Goal: Task Accomplishment & Management: Use online tool/utility

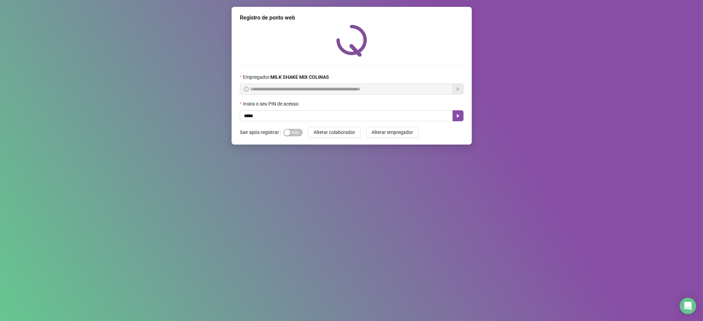
type input "*****"
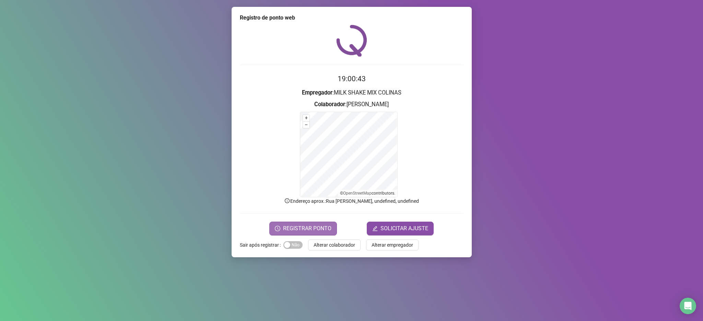
click at [300, 230] on span "REGISTRAR PONTO" at bounding box center [307, 229] width 48 height 8
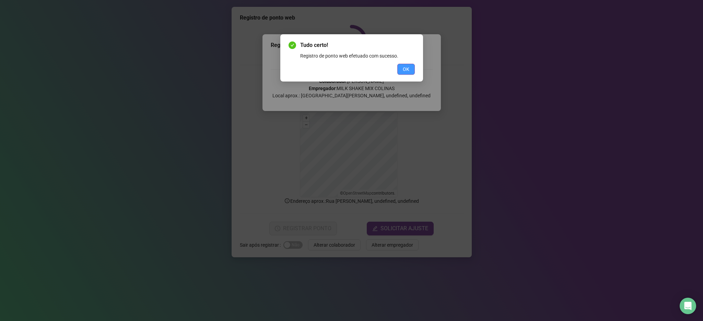
click at [411, 73] on button "OK" at bounding box center [405, 69] width 17 height 11
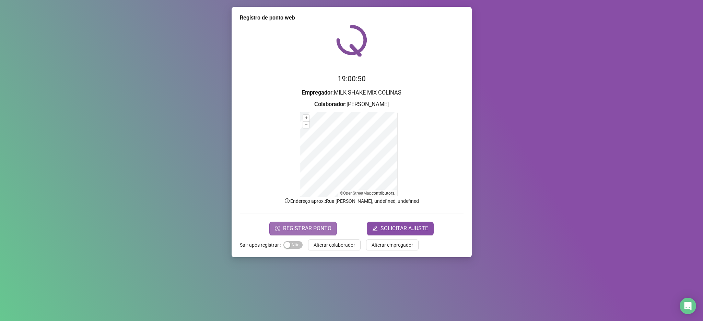
click at [326, 231] on span "REGISTRAR PONTO" at bounding box center [307, 229] width 48 height 8
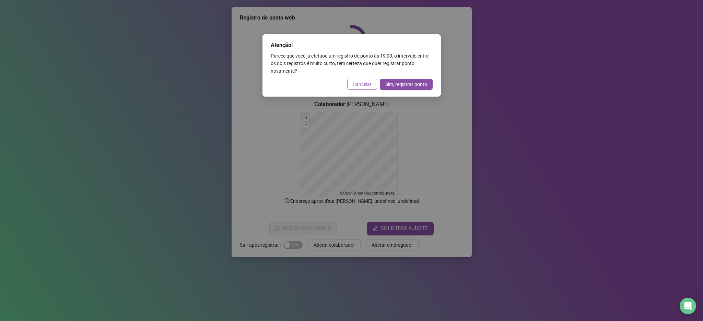
click at [360, 87] on span "Cancelar" at bounding box center [362, 85] width 19 height 8
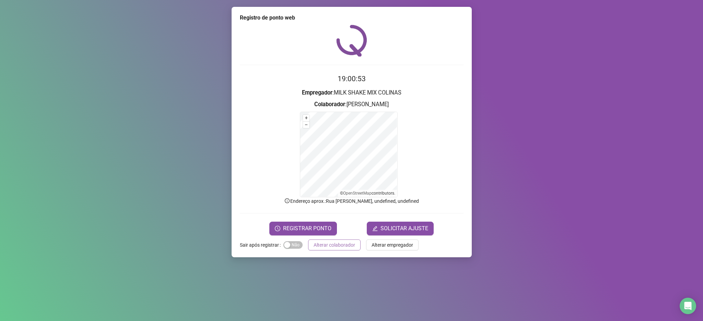
click at [335, 247] on span "Alterar colaborador" at bounding box center [333, 245] width 41 height 8
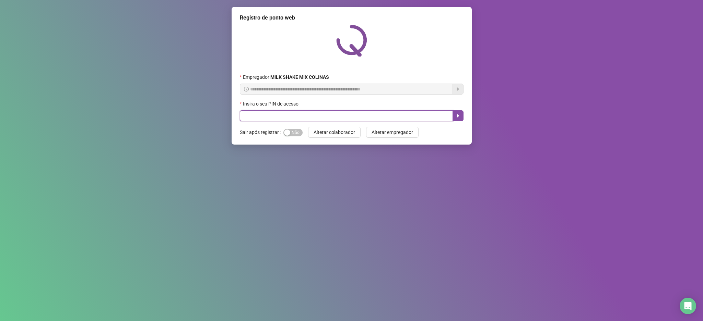
click at [323, 110] on input "text" at bounding box center [346, 115] width 213 height 11
type input "****"
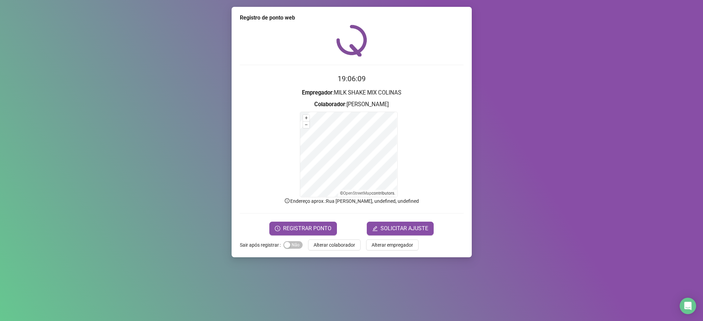
click at [318, 229] on span "REGISTRAR PONTO" at bounding box center [307, 229] width 48 height 8
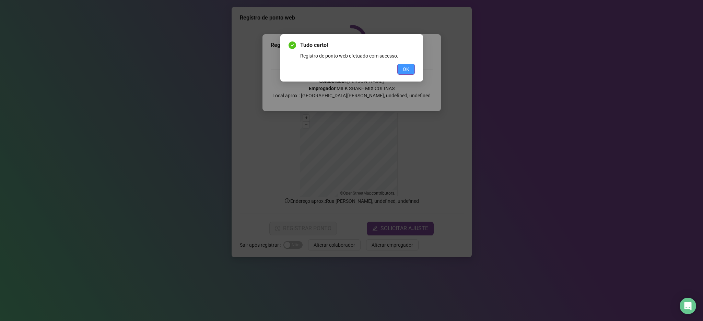
click at [408, 67] on span "OK" at bounding box center [406, 70] width 7 height 8
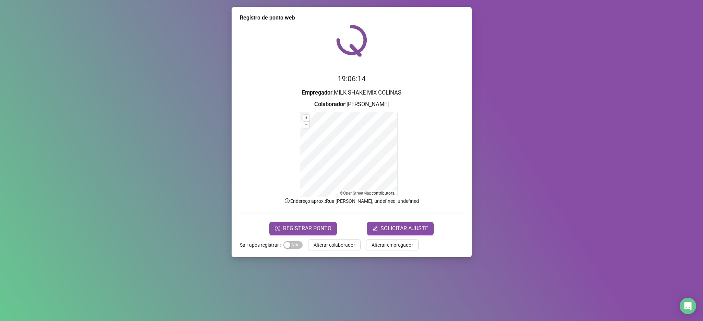
drag, startPoint x: 319, startPoint y: 243, endPoint x: 315, endPoint y: 243, distance: 4.1
click at [318, 243] on span "Alterar colaborador" at bounding box center [333, 245] width 41 height 8
